Goal: Task Accomplishment & Management: Manage account settings

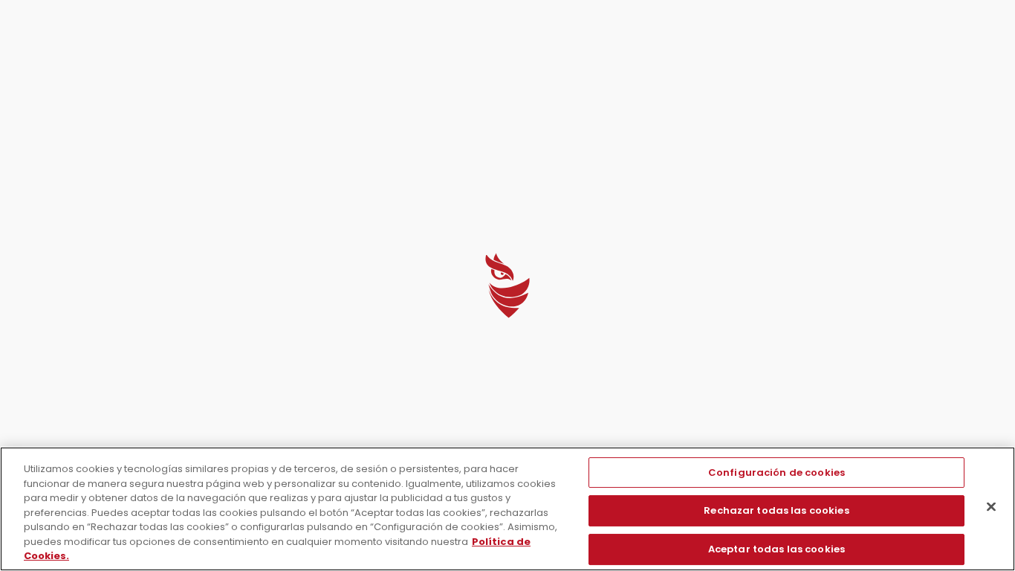
select select "America"
select select "English"
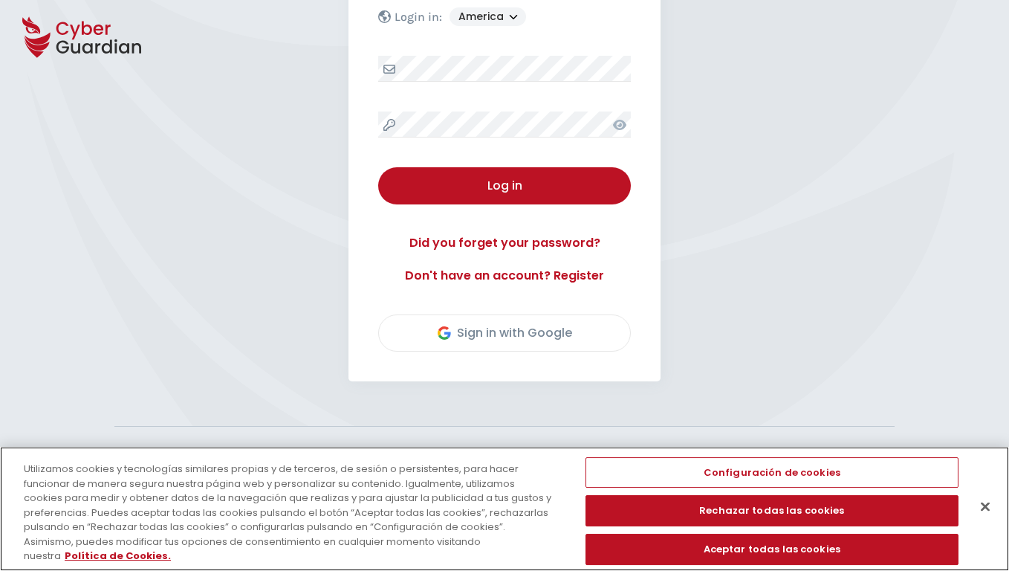
click at [978, 508] on button "Cerrar" at bounding box center [985, 506] width 33 height 33
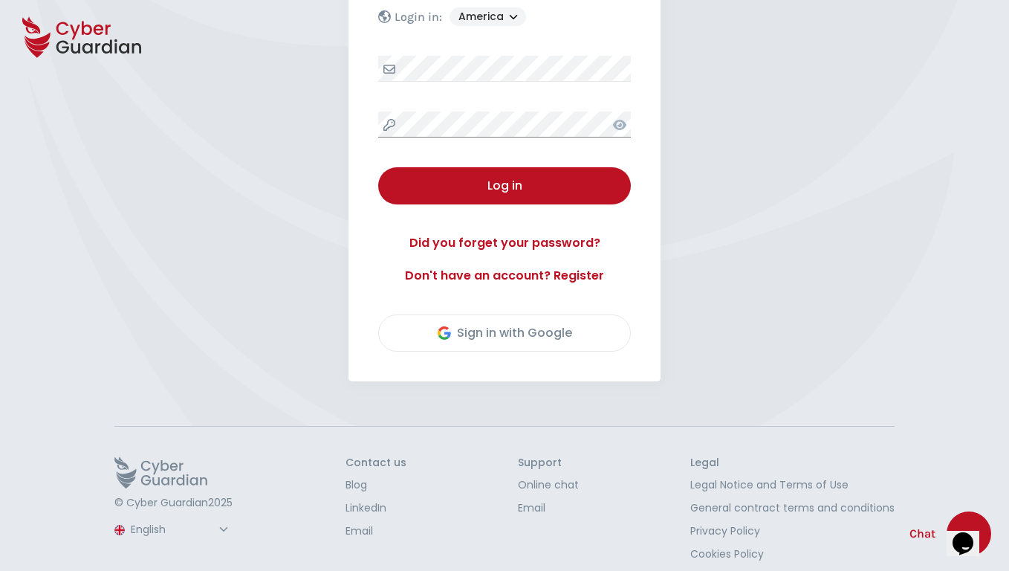
scroll to position [207, 0]
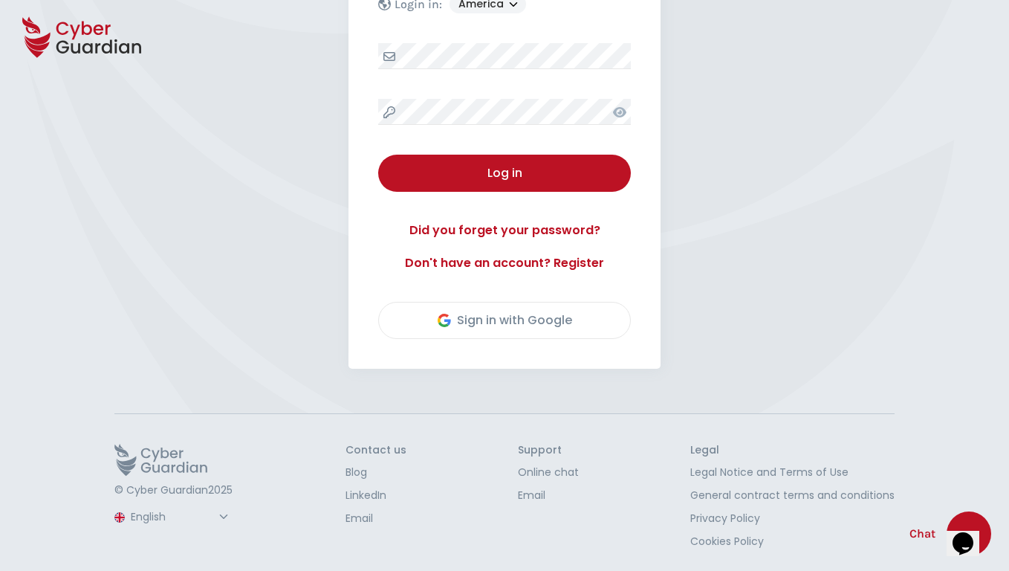
click at [505, 173] on button "Log in" at bounding box center [504, 173] width 253 height 37
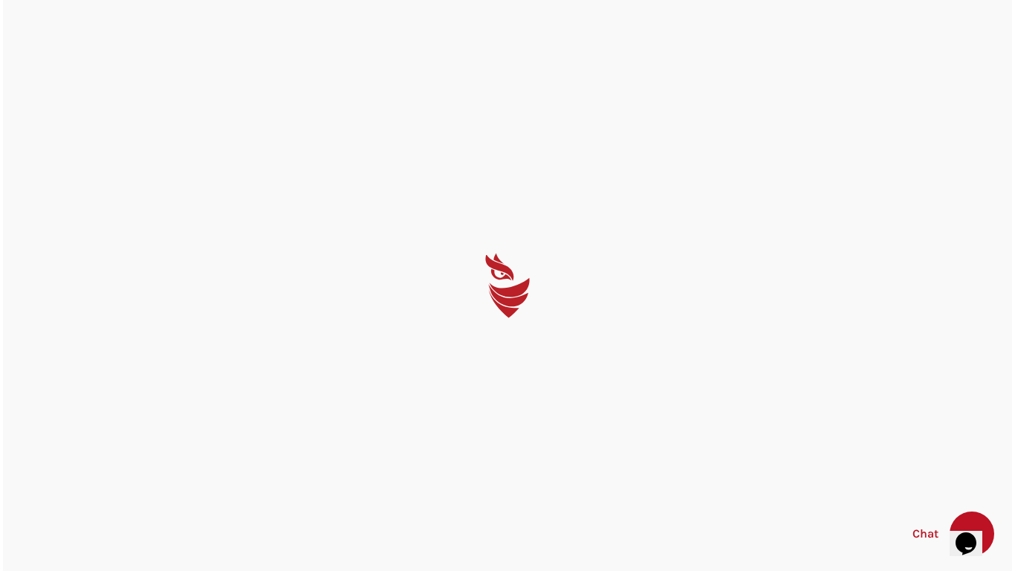
scroll to position [0, 0]
select select "English"
